Goal: Task Accomplishment & Management: Manage account settings

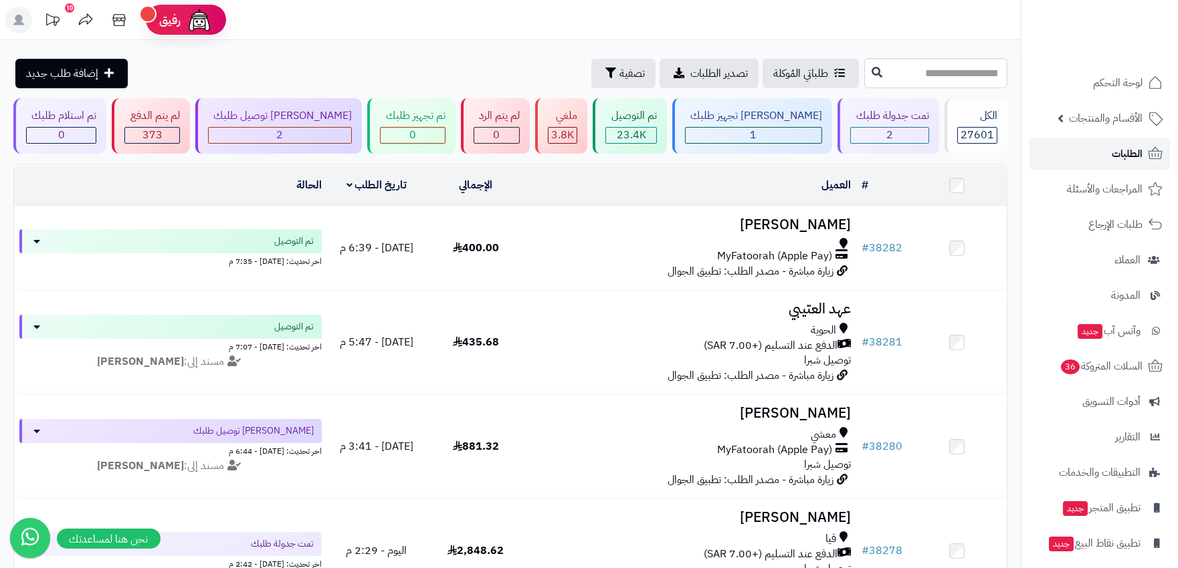
click at [1135, 150] on span "الطلبات" at bounding box center [1127, 153] width 31 height 19
click at [1112, 161] on span "الطلبات" at bounding box center [1127, 153] width 31 height 19
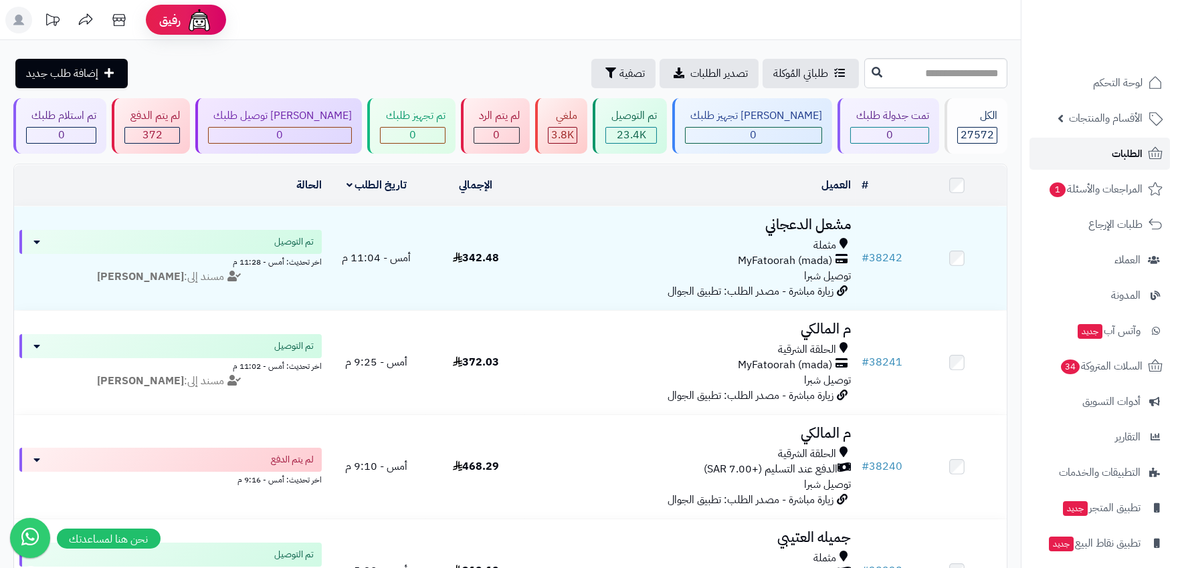
click at [1138, 156] on span "الطلبات" at bounding box center [1127, 153] width 31 height 19
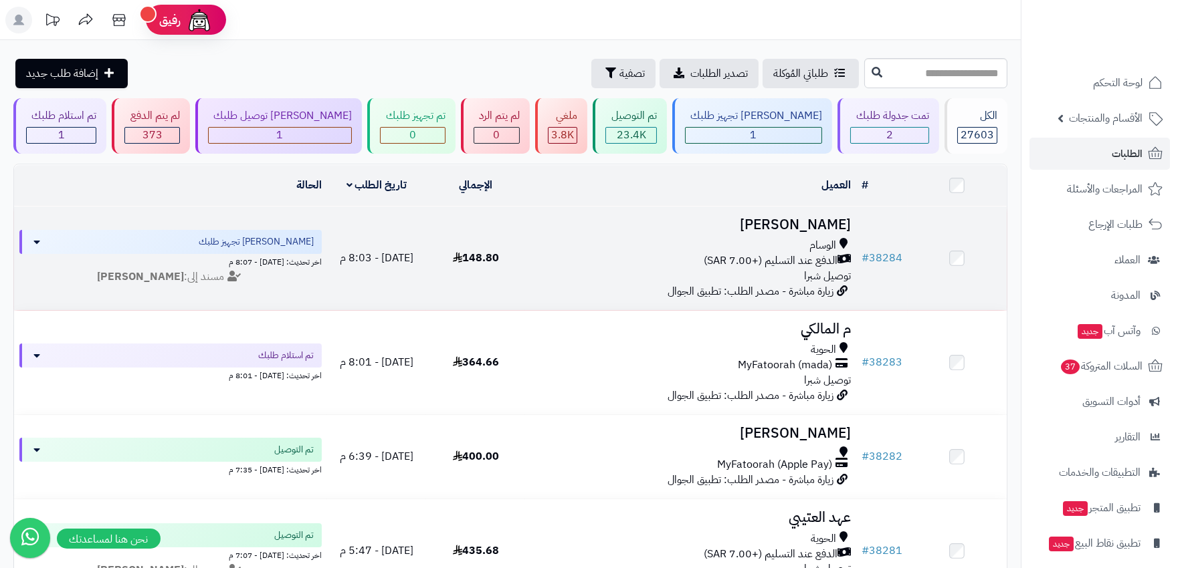
click at [601, 262] on div "الدفع عند التسليم (+7.00 SAR)" at bounding box center [690, 260] width 320 height 15
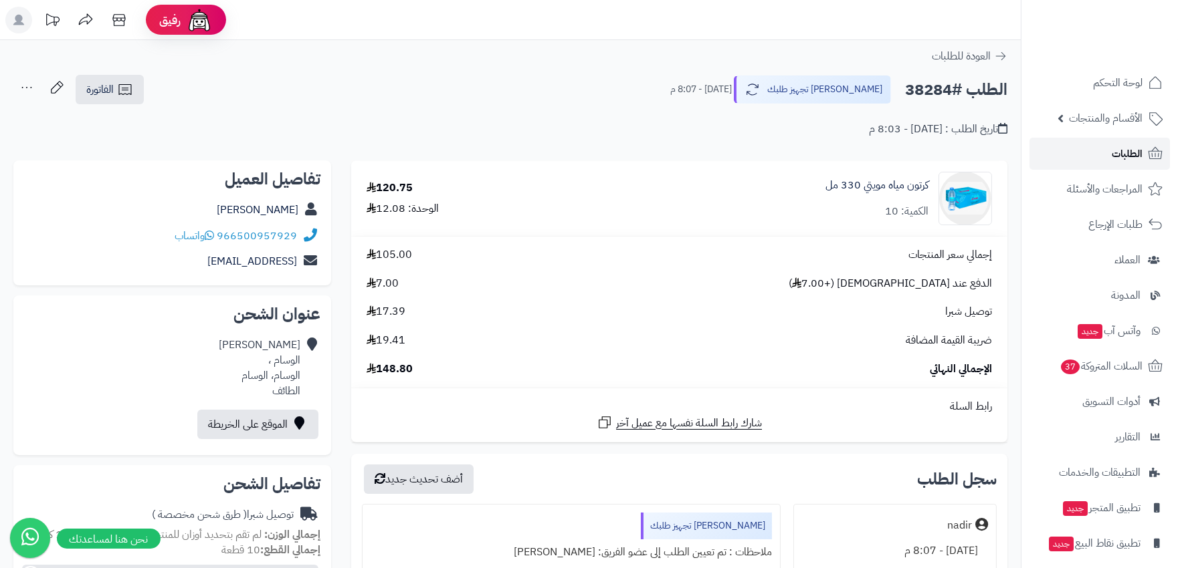
click at [1127, 155] on span "الطلبات" at bounding box center [1127, 153] width 31 height 19
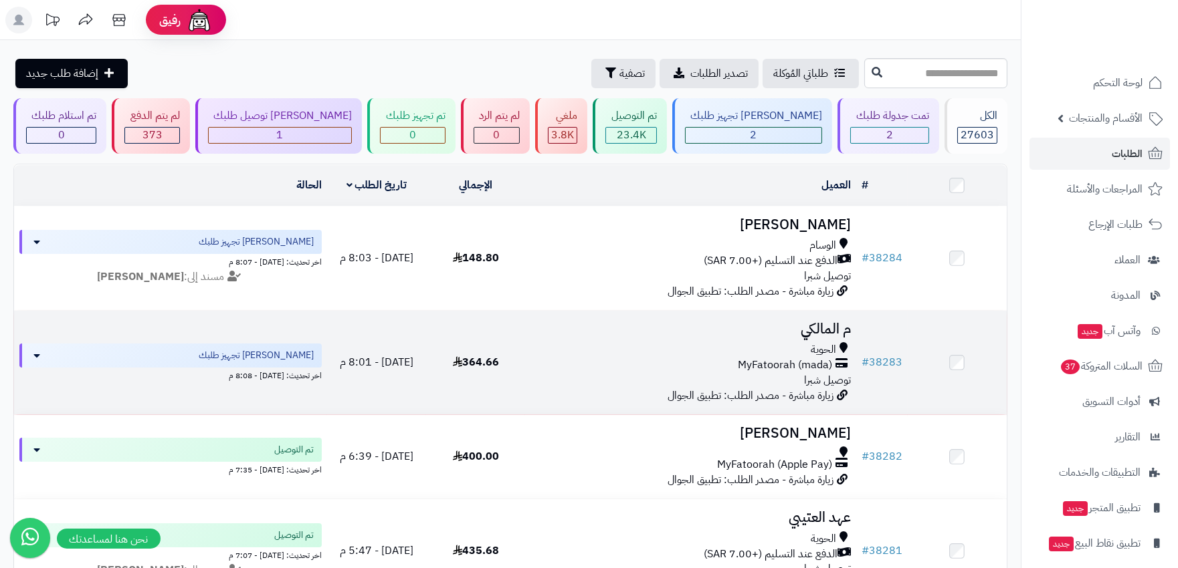
click at [549, 361] on div "MyFatoorah (mada)" at bounding box center [690, 365] width 320 height 15
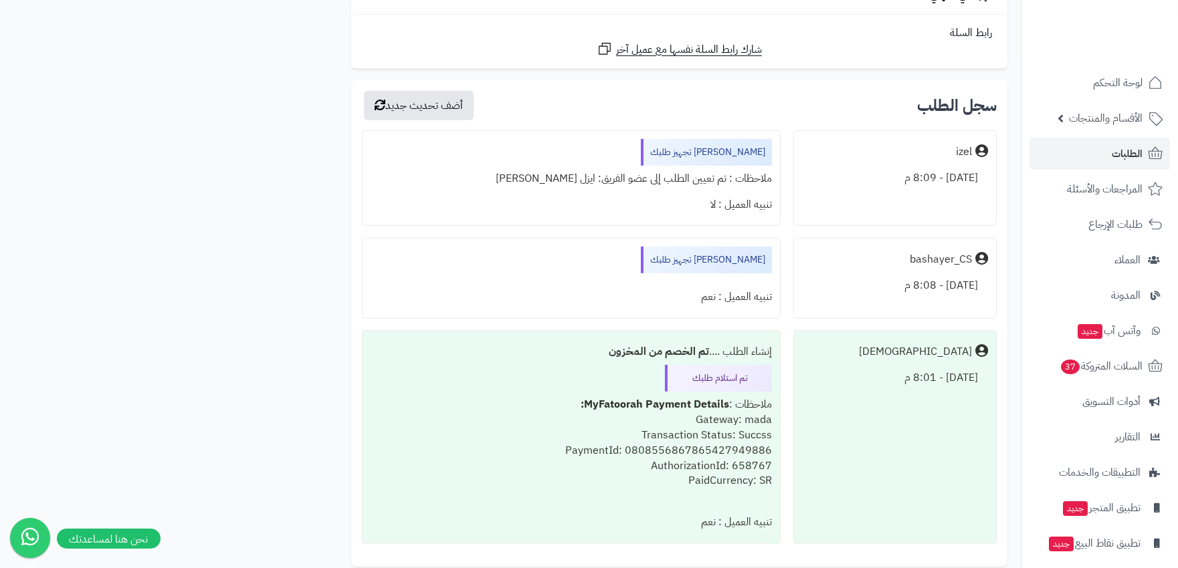
scroll to position [1783, 0]
click at [1117, 142] on link "الطلبات" at bounding box center [1099, 154] width 140 height 32
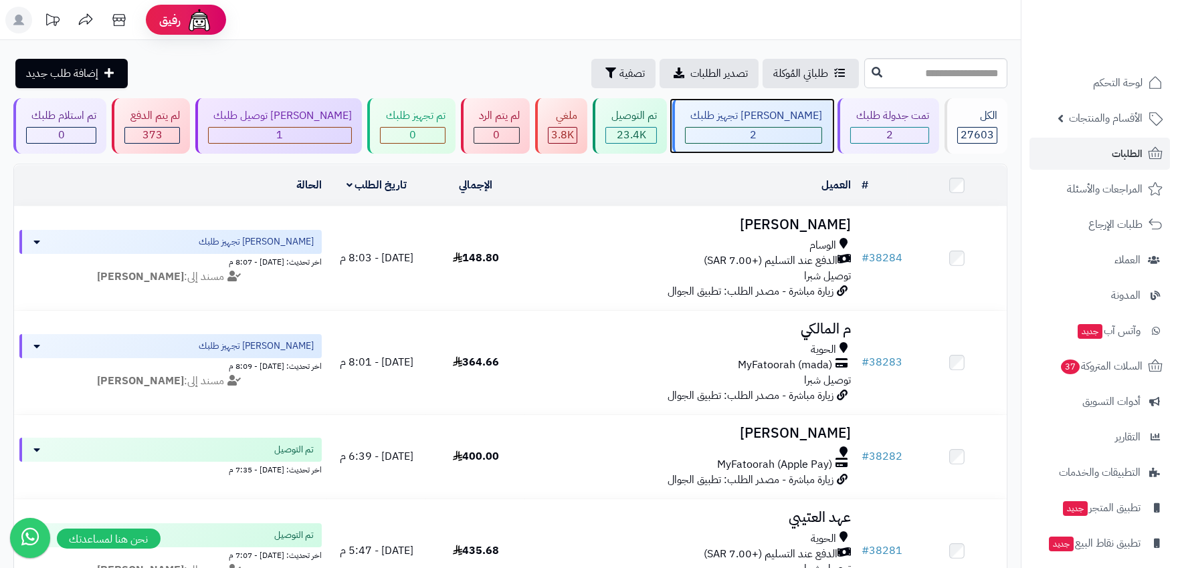
click at [763, 137] on div "2" at bounding box center [753, 135] width 136 height 15
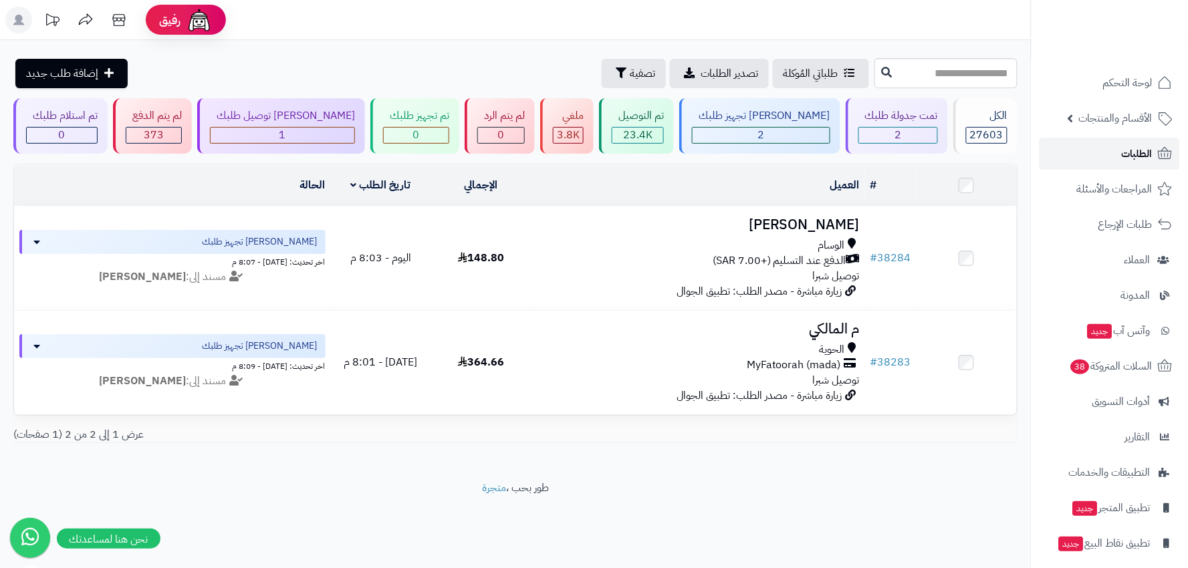
click at [1129, 146] on span "الطلبات" at bounding box center [1137, 153] width 31 height 19
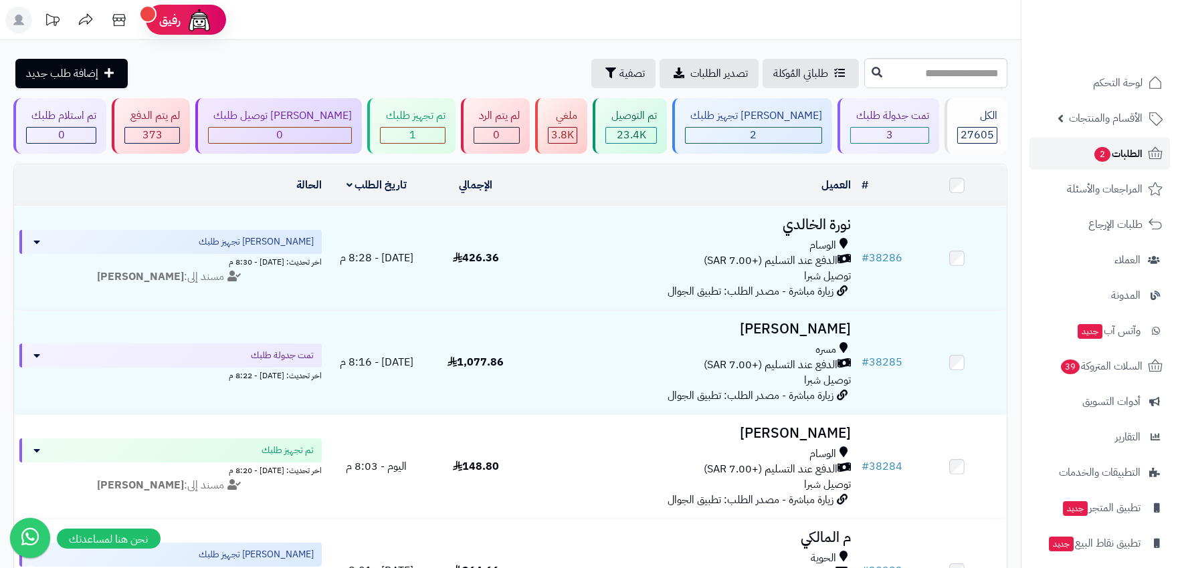
click at [1108, 156] on span "2" at bounding box center [1102, 154] width 16 height 15
click at [765, 136] on div "2" at bounding box center [753, 135] width 136 height 15
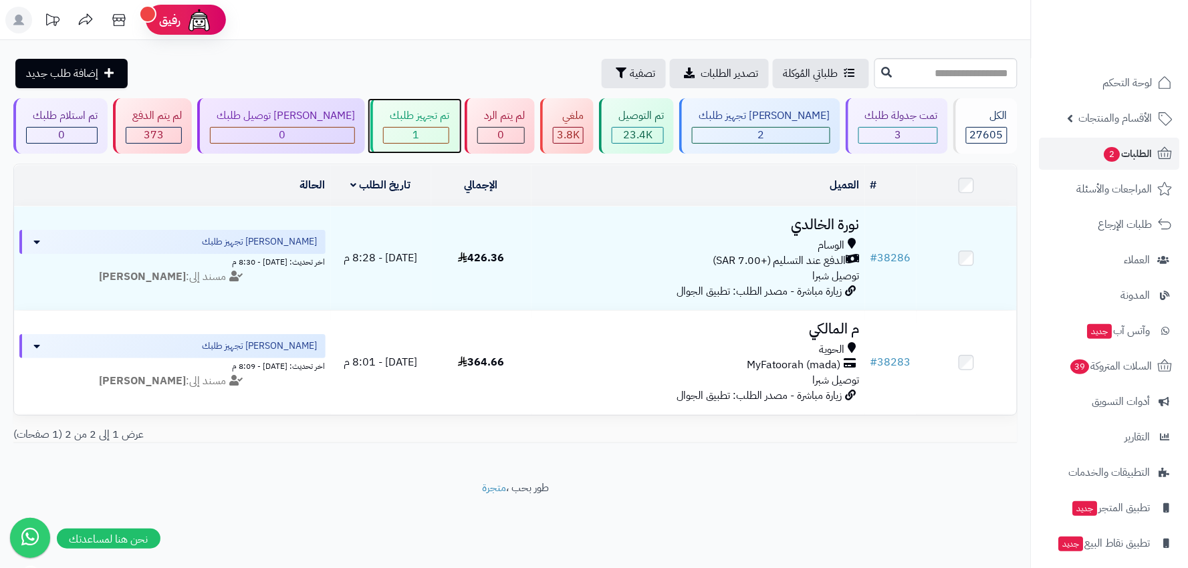
click at [413, 129] on span "1" at bounding box center [416, 135] width 7 height 16
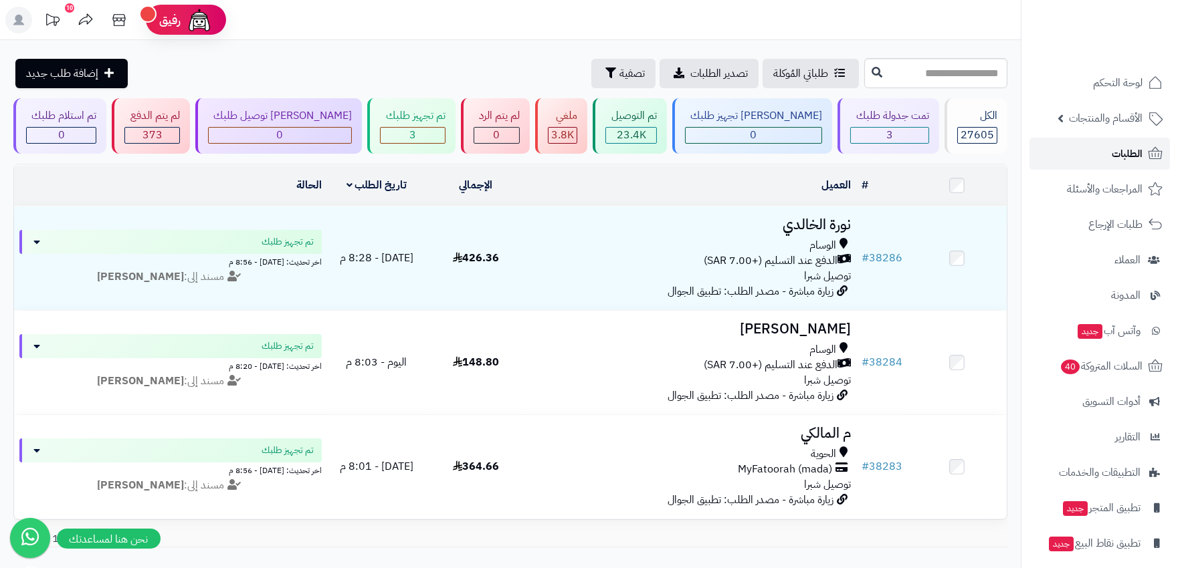
click at [1126, 146] on span "الطلبات" at bounding box center [1127, 153] width 31 height 19
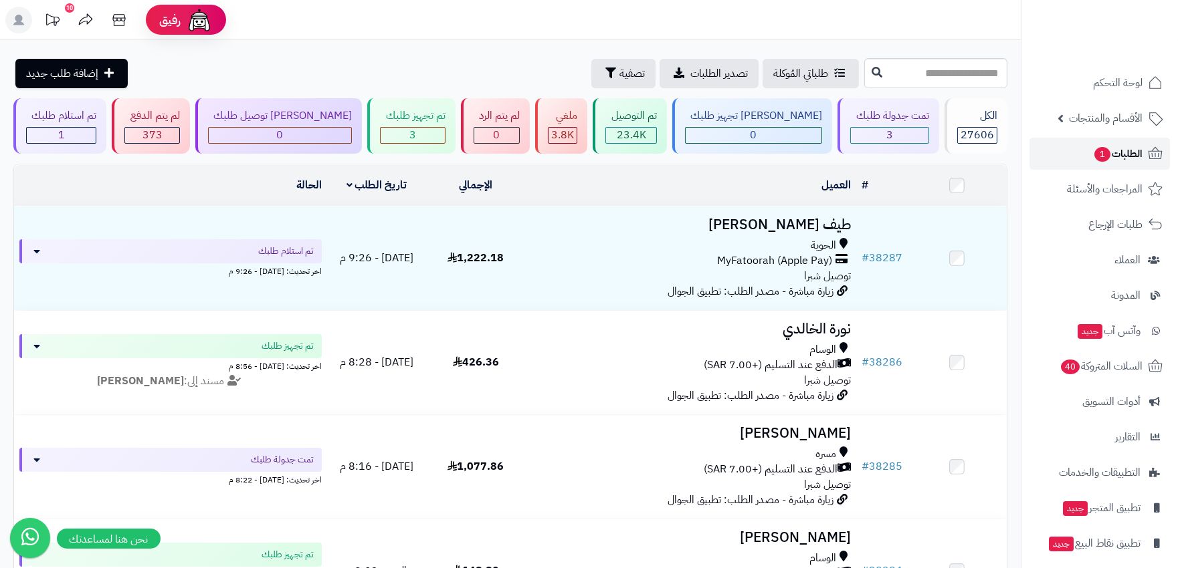
click at [1139, 156] on span "الطلبات 1" at bounding box center [1117, 153] width 49 height 19
click at [13, 21] on rect at bounding box center [18, 20] width 27 height 27
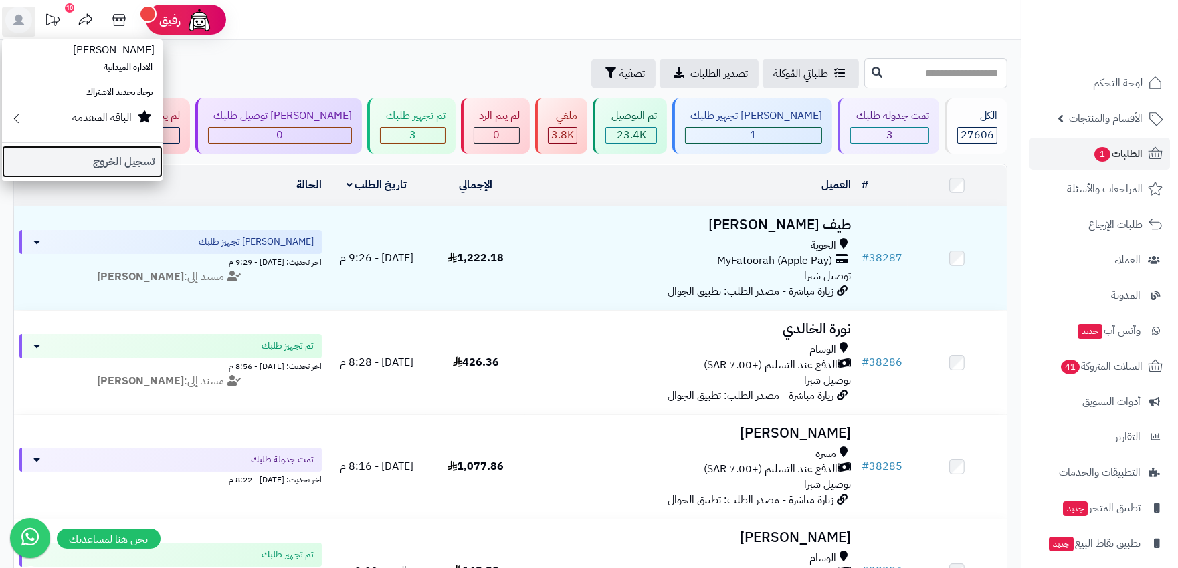
click at [123, 164] on link "تسجيل الخروج" at bounding box center [82, 162] width 161 height 32
